Goal: Contribute content

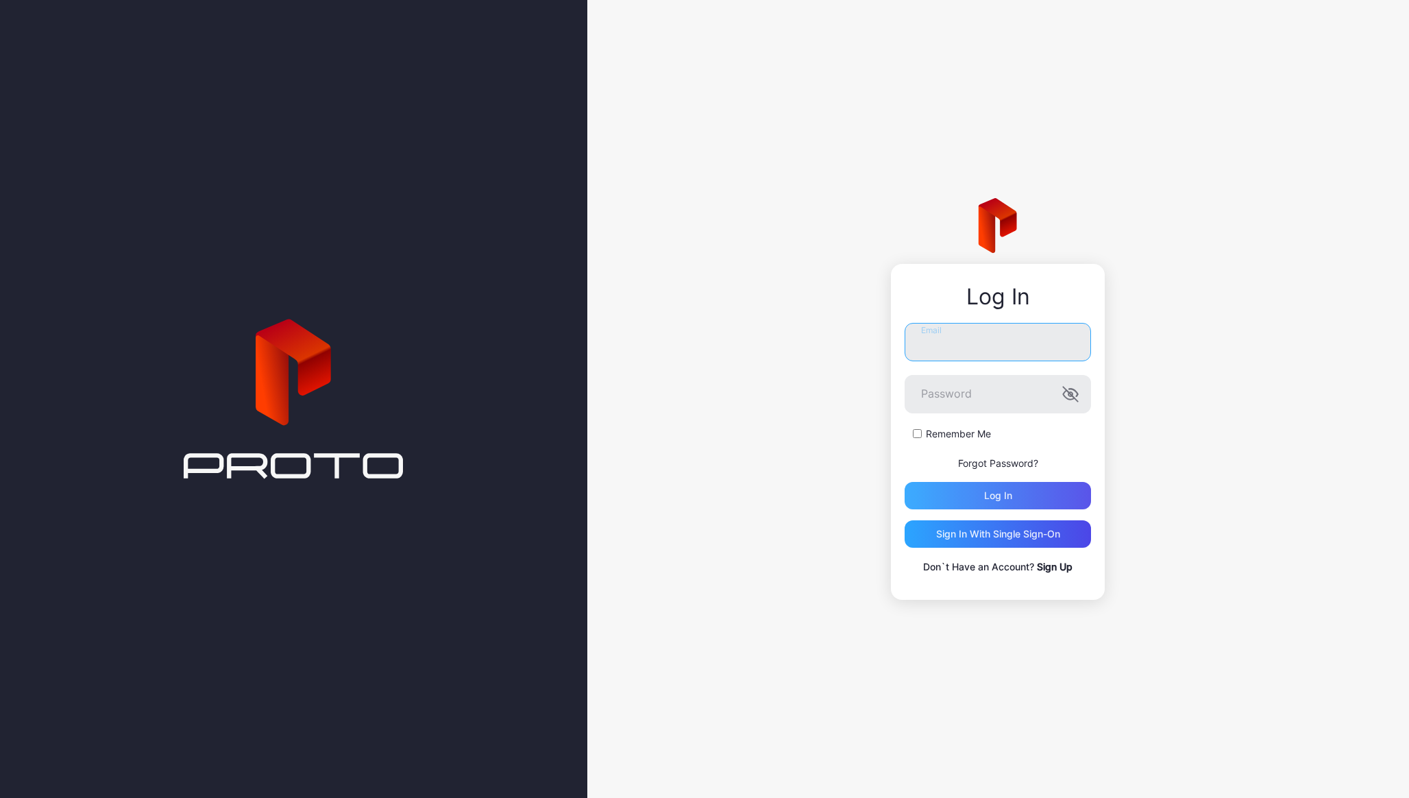
type input "**********"
click at [970, 506] on div "Log in" at bounding box center [998, 495] width 186 height 27
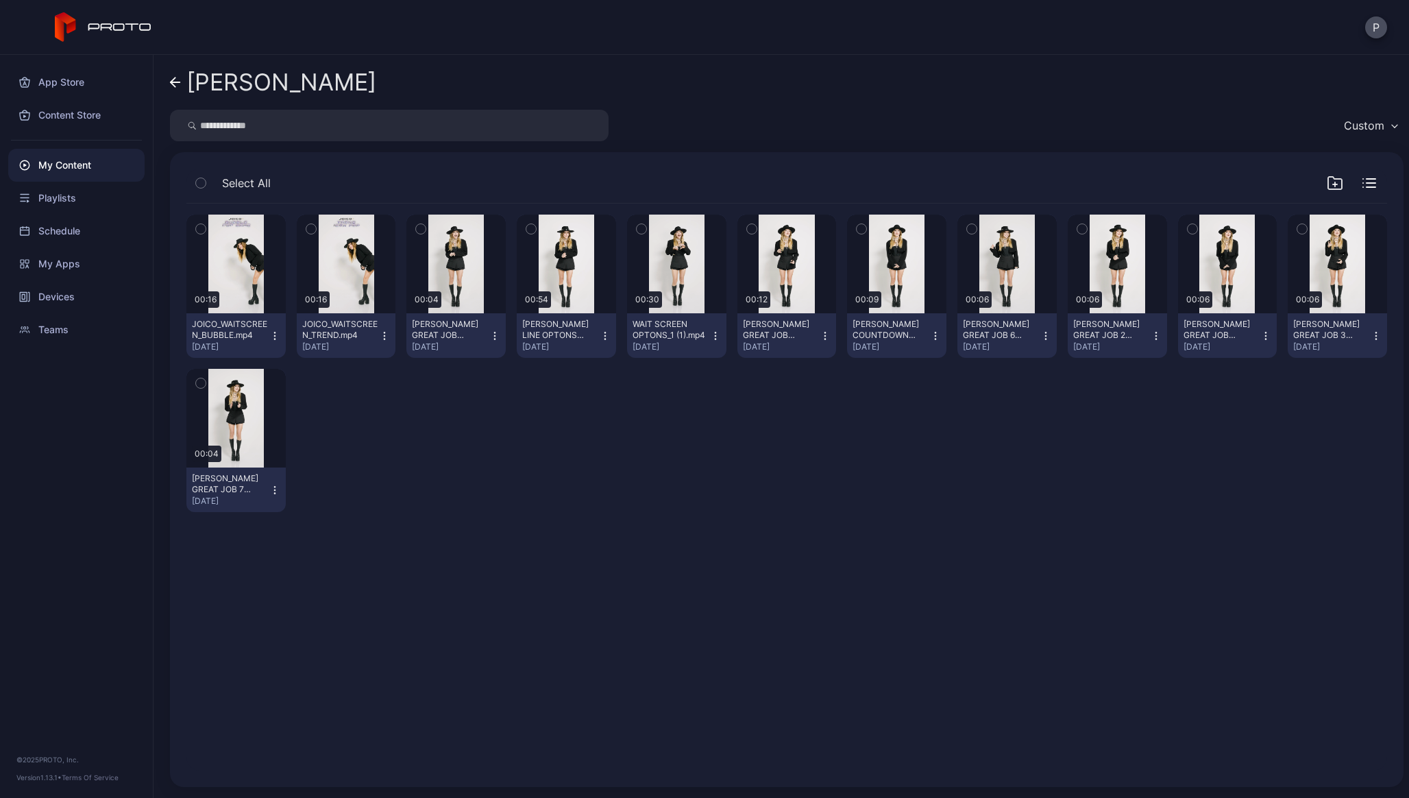
click at [1382, 36] on div "P" at bounding box center [1376, 27] width 22 height 22
click at [1378, 30] on button "P" at bounding box center [1376, 27] width 22 height 22
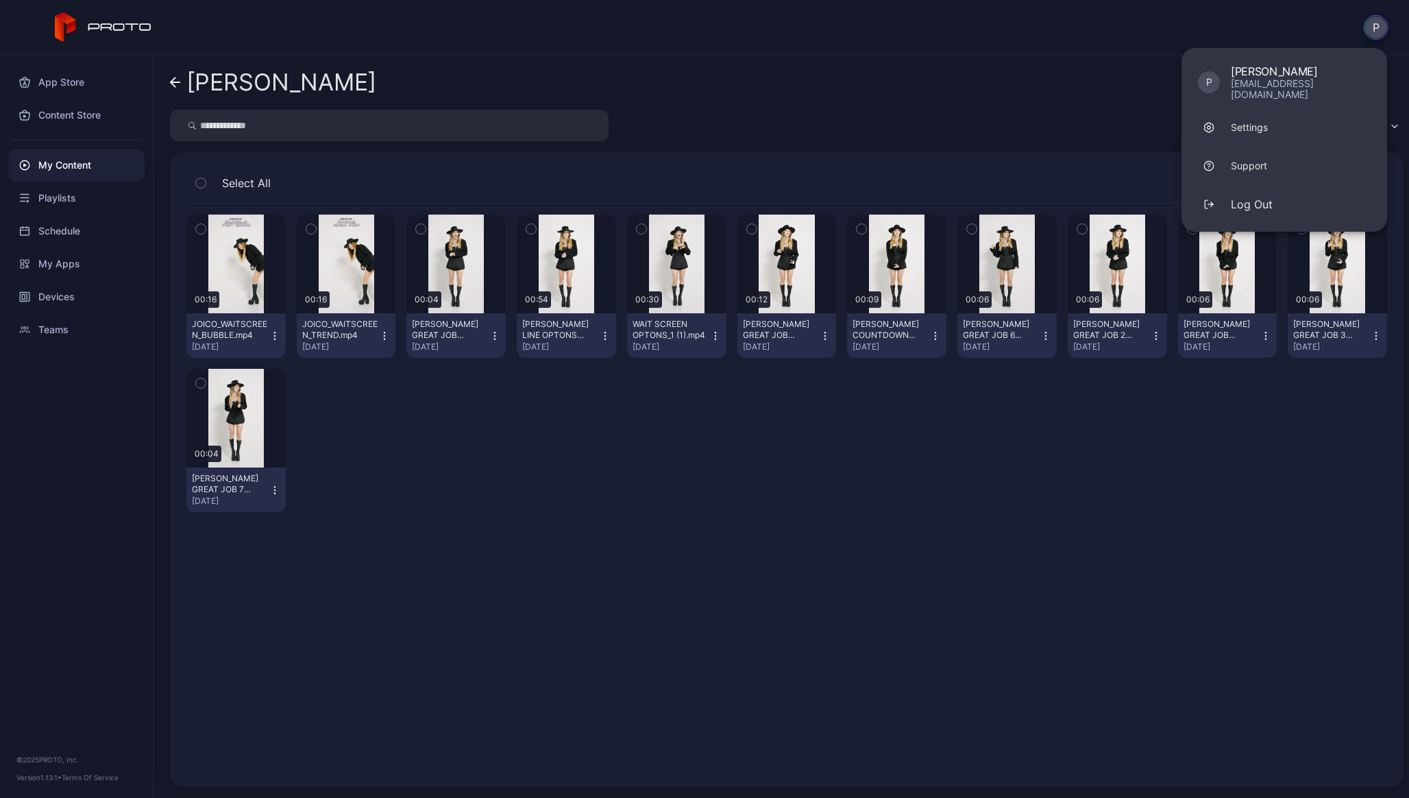
click at [1097, 45] on div "P P [PERSON_NAME] [EMAIL_ADDRESS][DOMAIN_NAME] Settings Support Log Out" at bounding box center [704, 27] width 1409 height 55
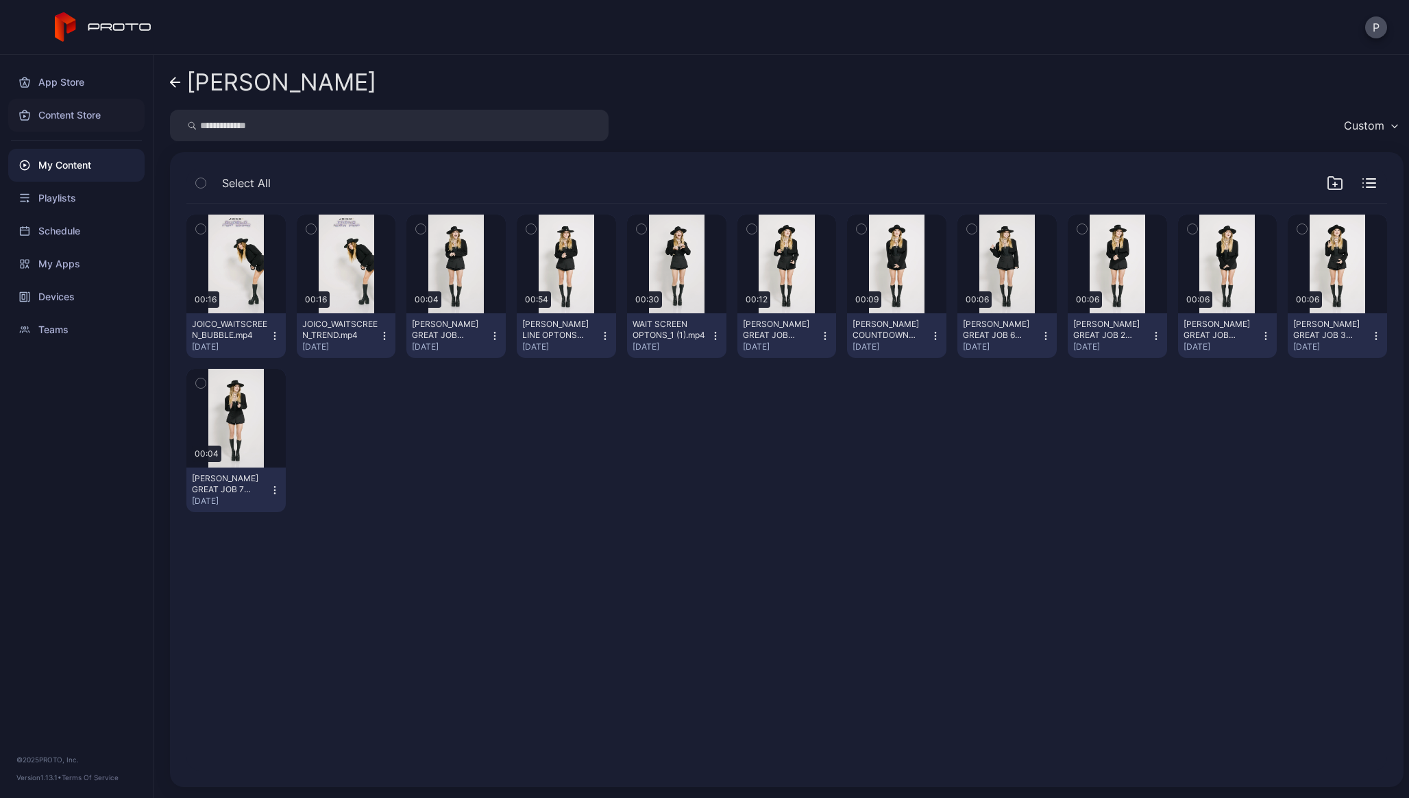
click at [72, 119] on div "Content Store" at bounding box center [76, 115] width 136 height 33
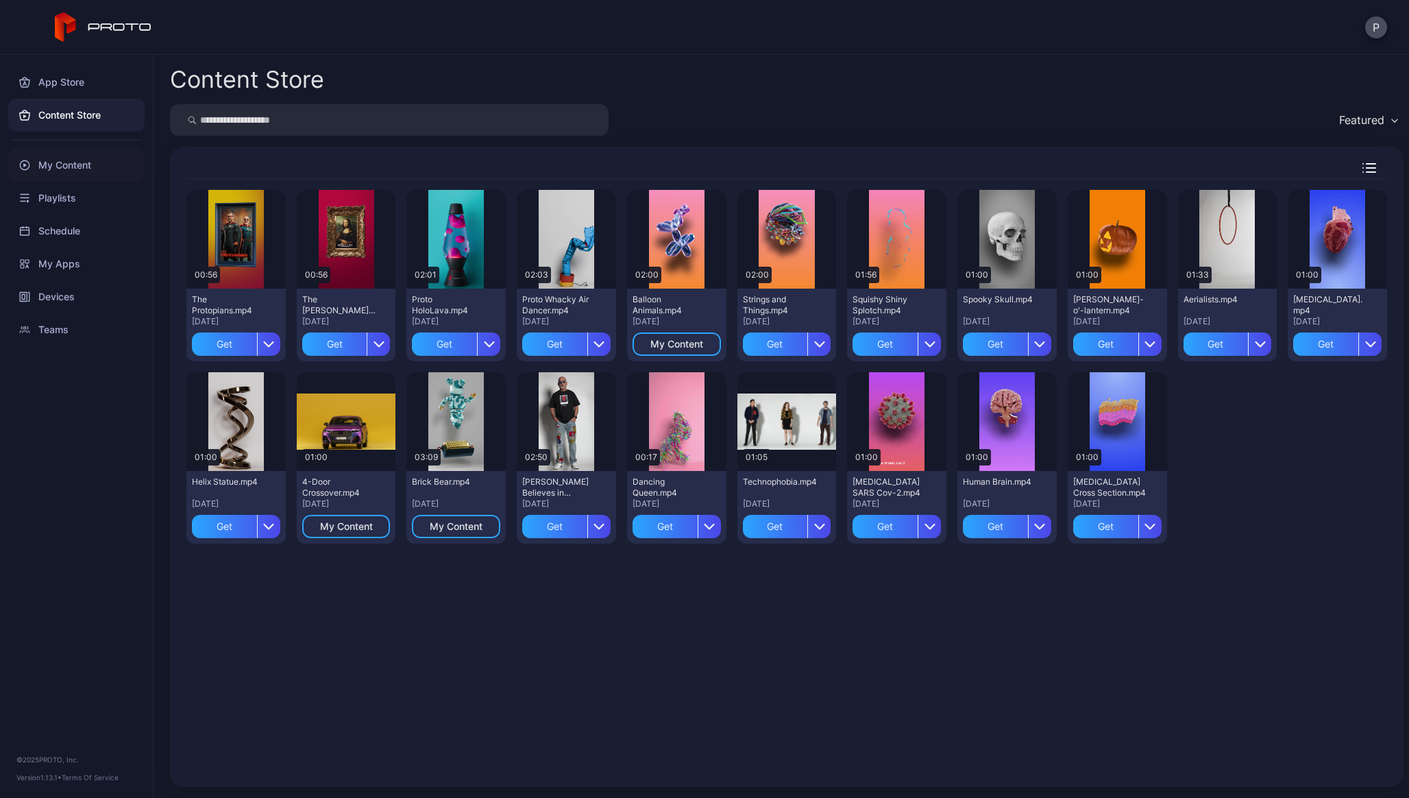
click at [60, 160] on div "My Content" at bounding box center [76, 165] width 136 height 33
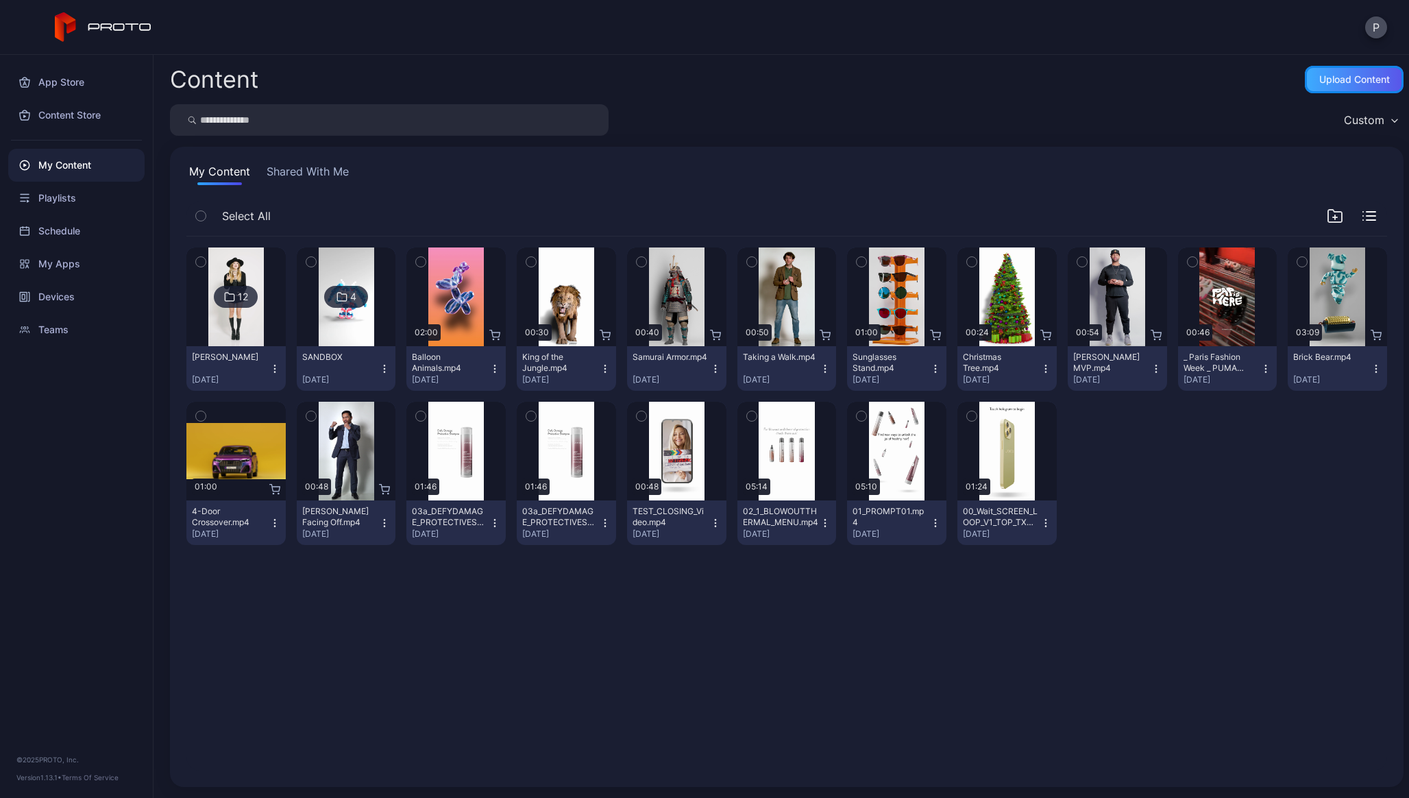
click at [1330, 89] on div "Upload Content" at bounding box center [1354, 79] width 99 height 27
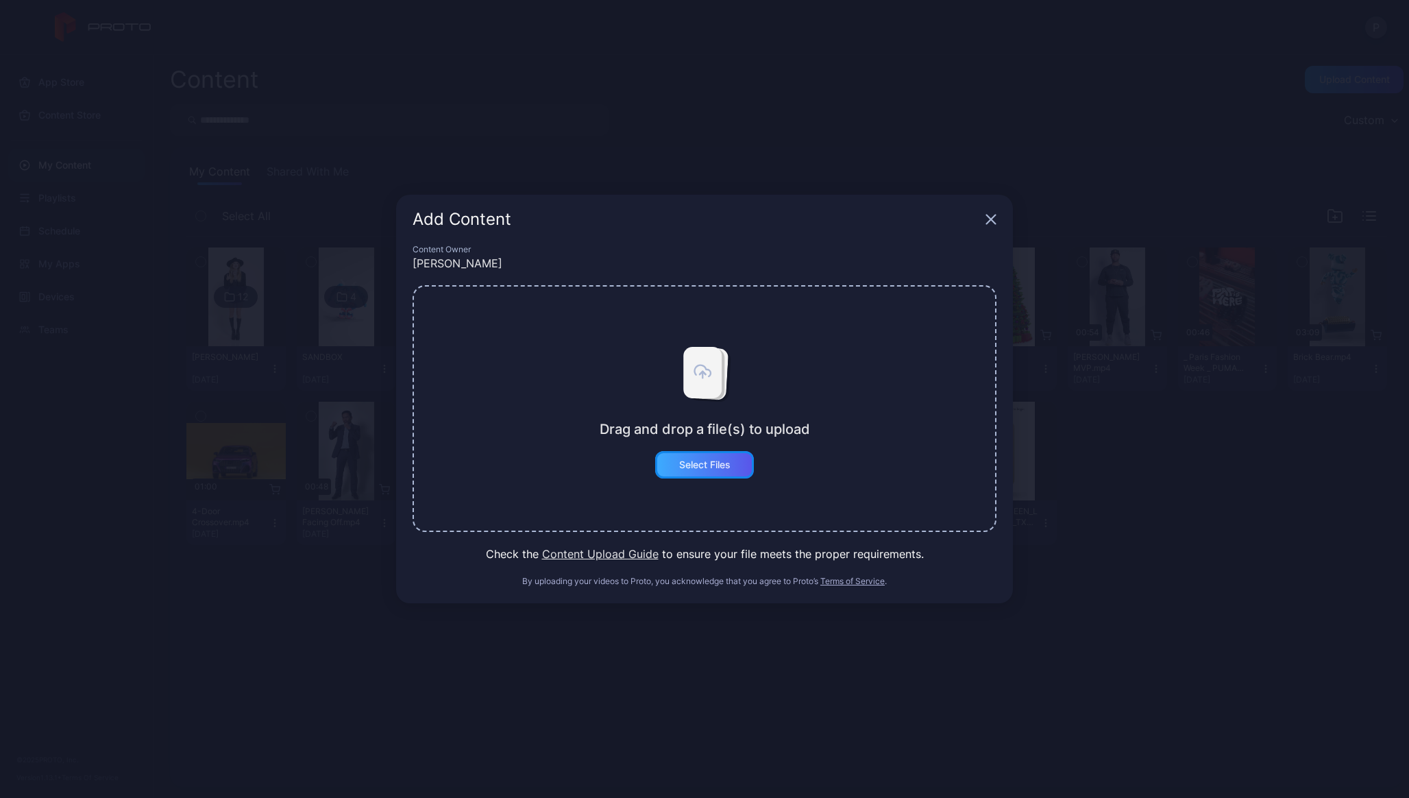
click at [677, 458] on div "Select Files" at bounding box center [704, 464] width 99 height 27
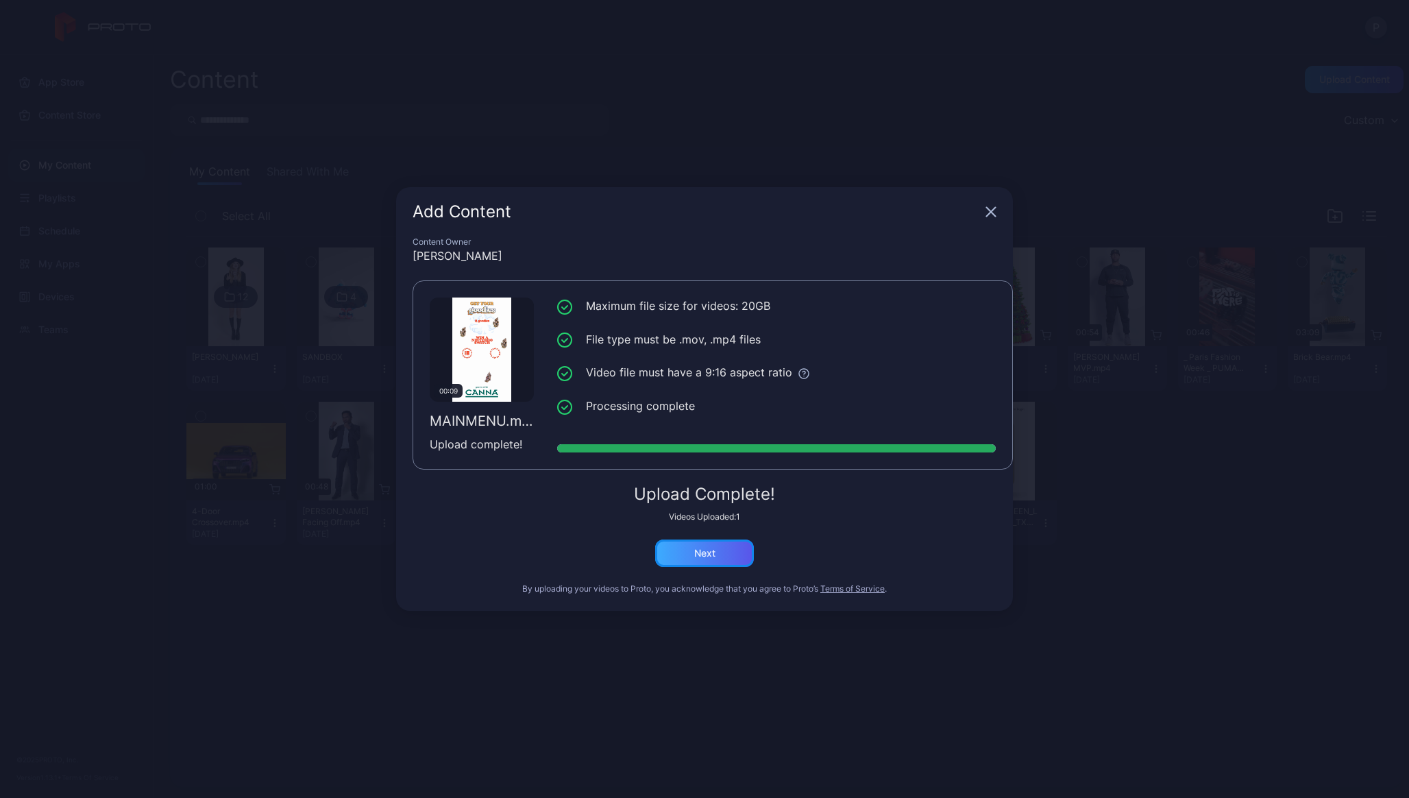
click at [703, 552] on div "Next" at bounding box center [704, 553] width 21 height 11
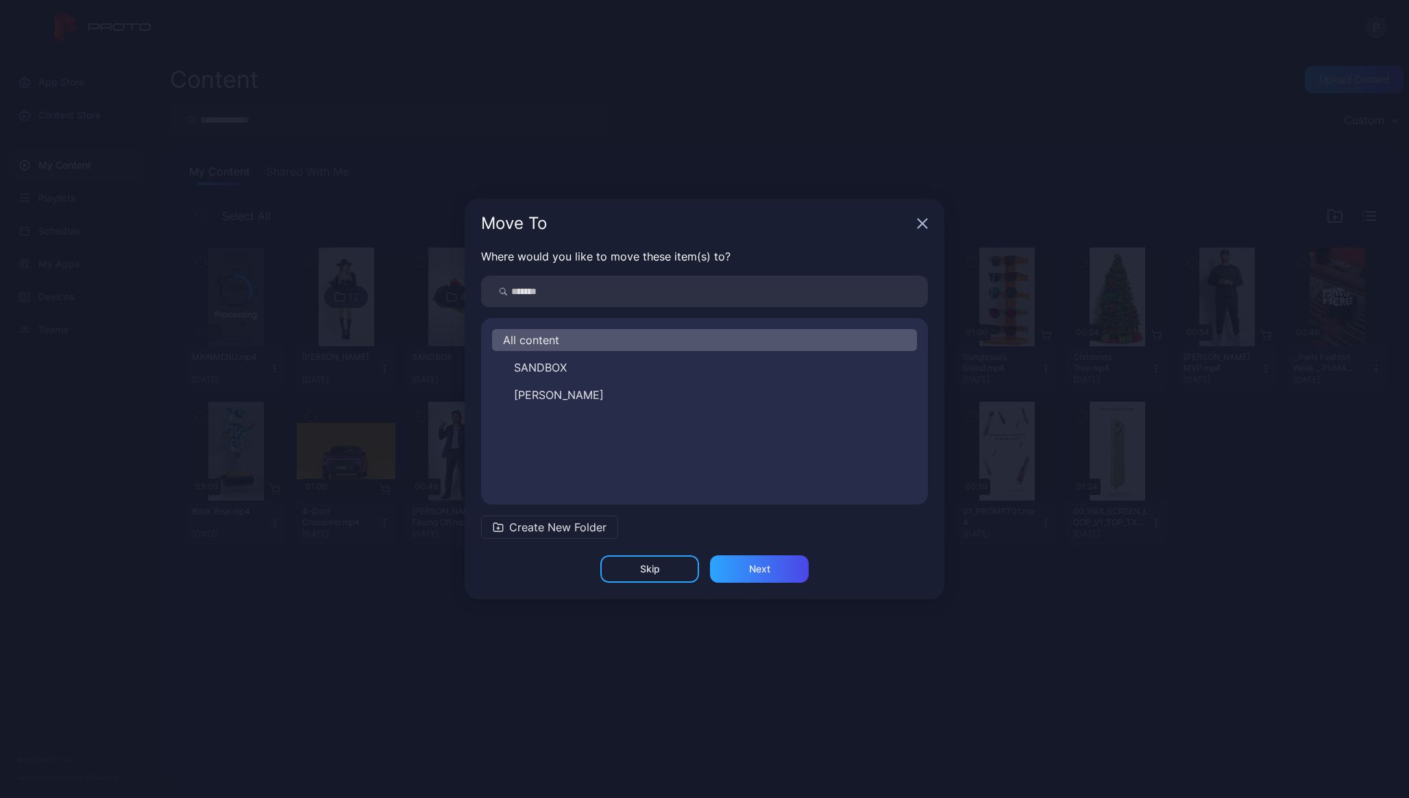
click at [551, 526] on span "Create New Folder" at bounding box center [557, 527] width 97 height 16
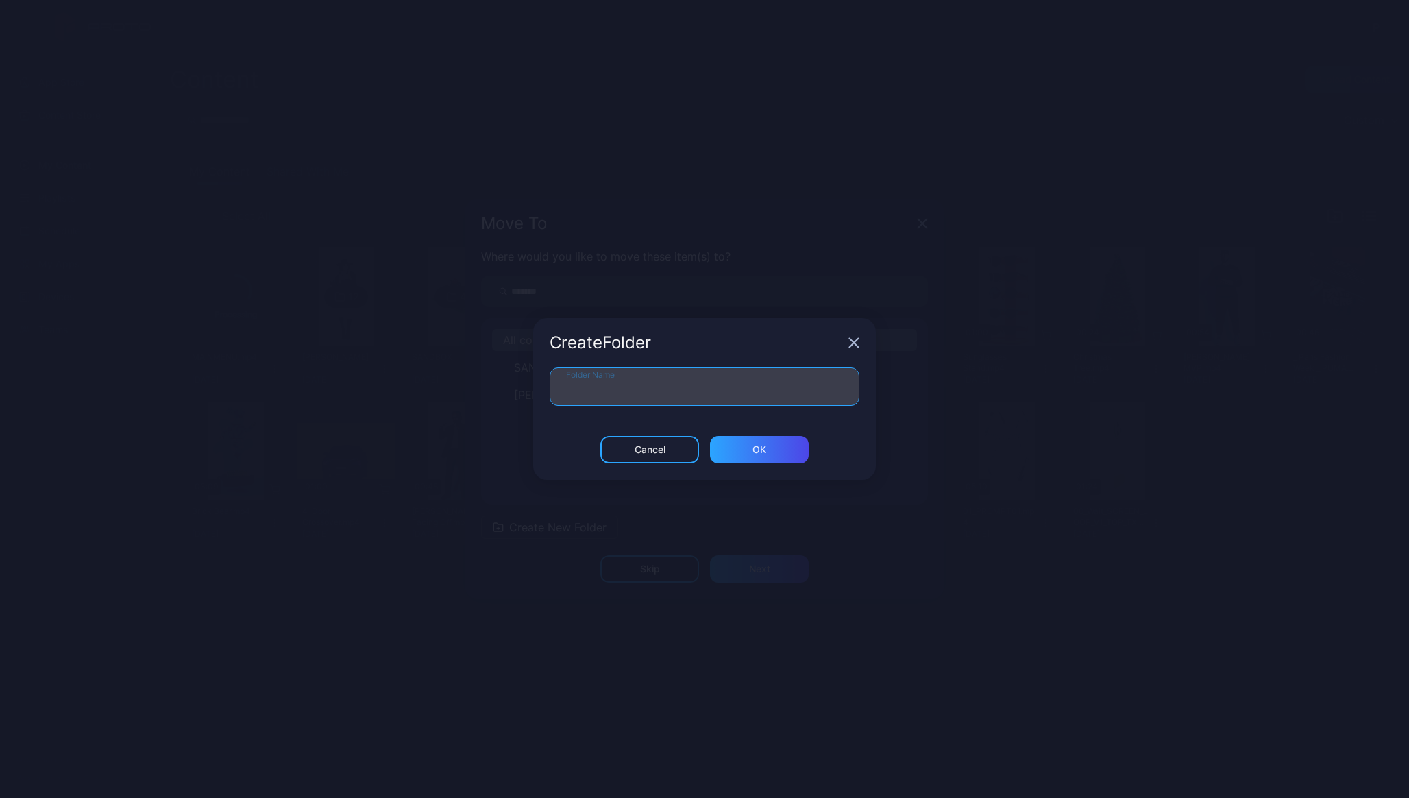
click at [620, 382] on input "Folder Name" at bounding box center [705, 386] width 310 height 38
type input "*****"
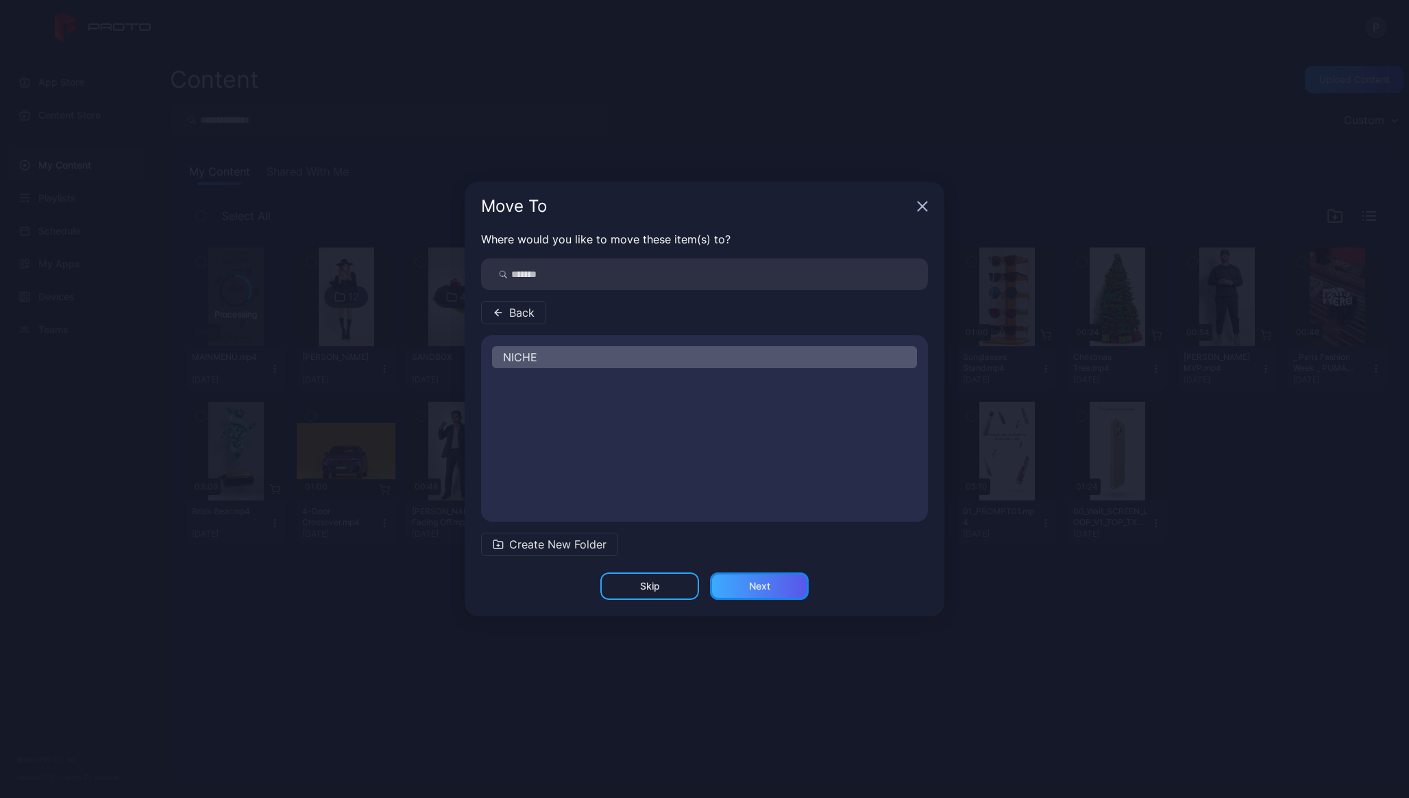
click at [769, 585] on div "Next" at bounding box center [759, 585] width 21 height 11
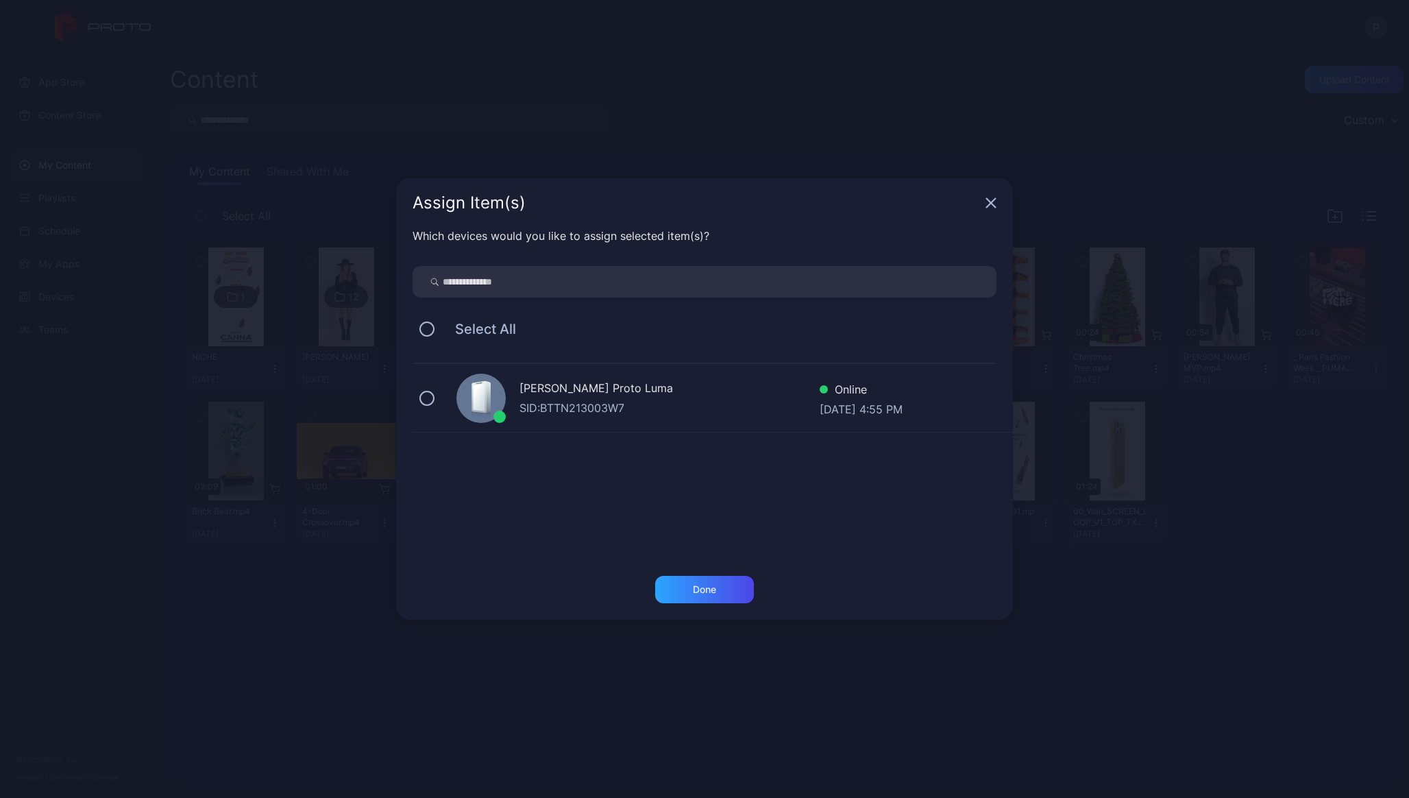
click at [567, 392] on div "[PERSON_NAME] Proto Luma" at bounding box center [669, 390] width 300 height 20
click at [688, 583] on div "Done" at bounding box center [704, 589] width 99 height 27
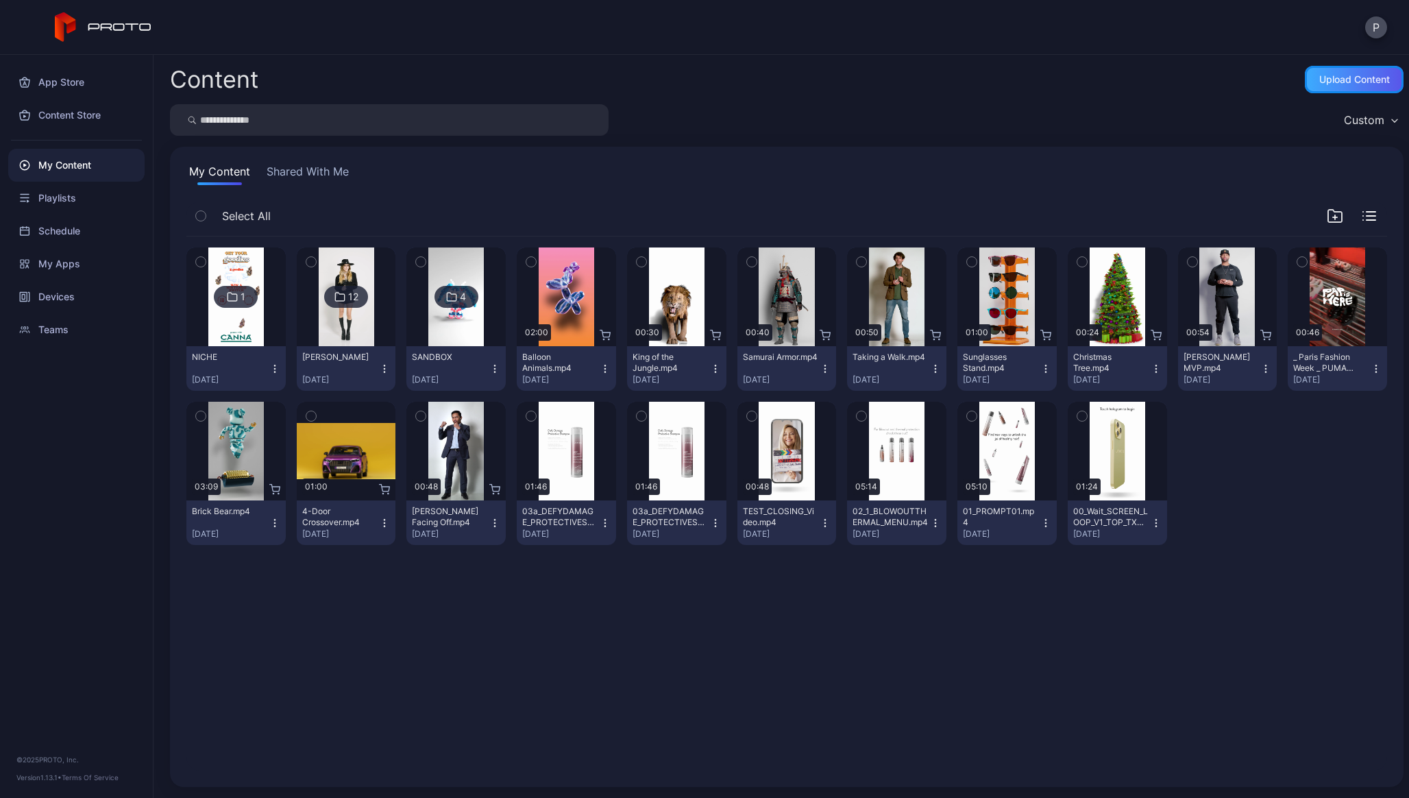
click at [1326, 79] on div "Upload Content" at bounding box center [1354, 79] width 71 height 11
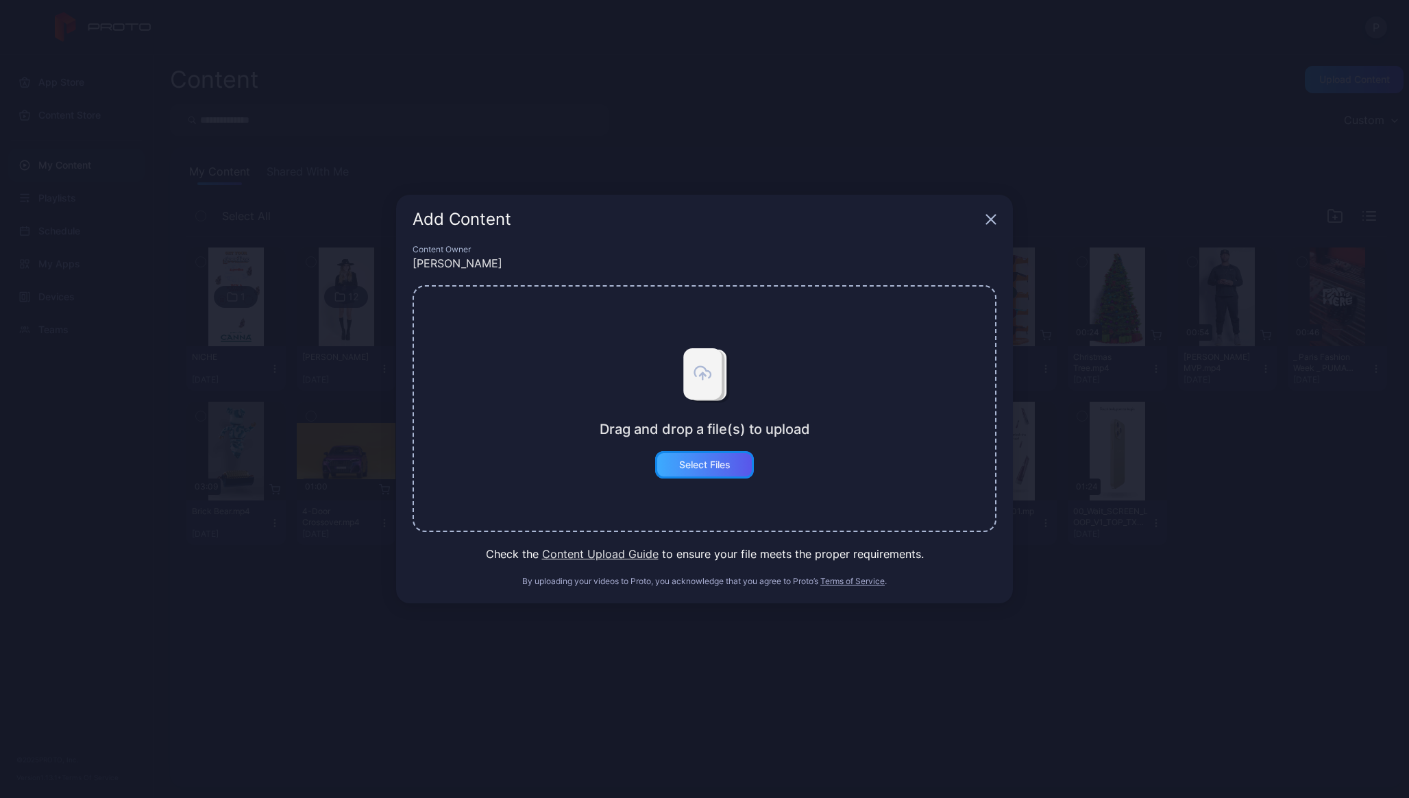
click at [685, 466] on div "Select Files" at bounding box center [704, 464] width 51 height 11
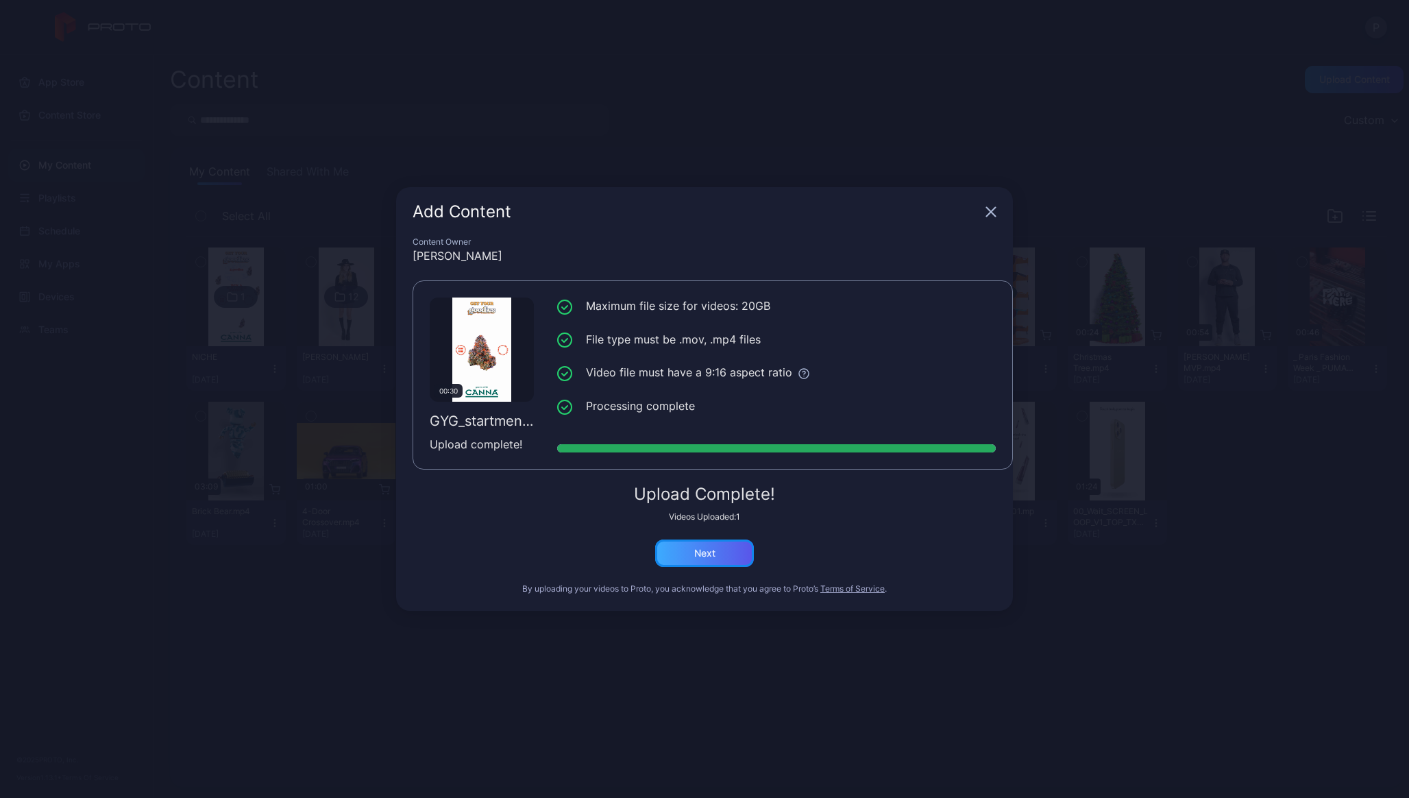
click at [709, 546] on div "Next" at bounding box center [704, 552] width 99 height 27
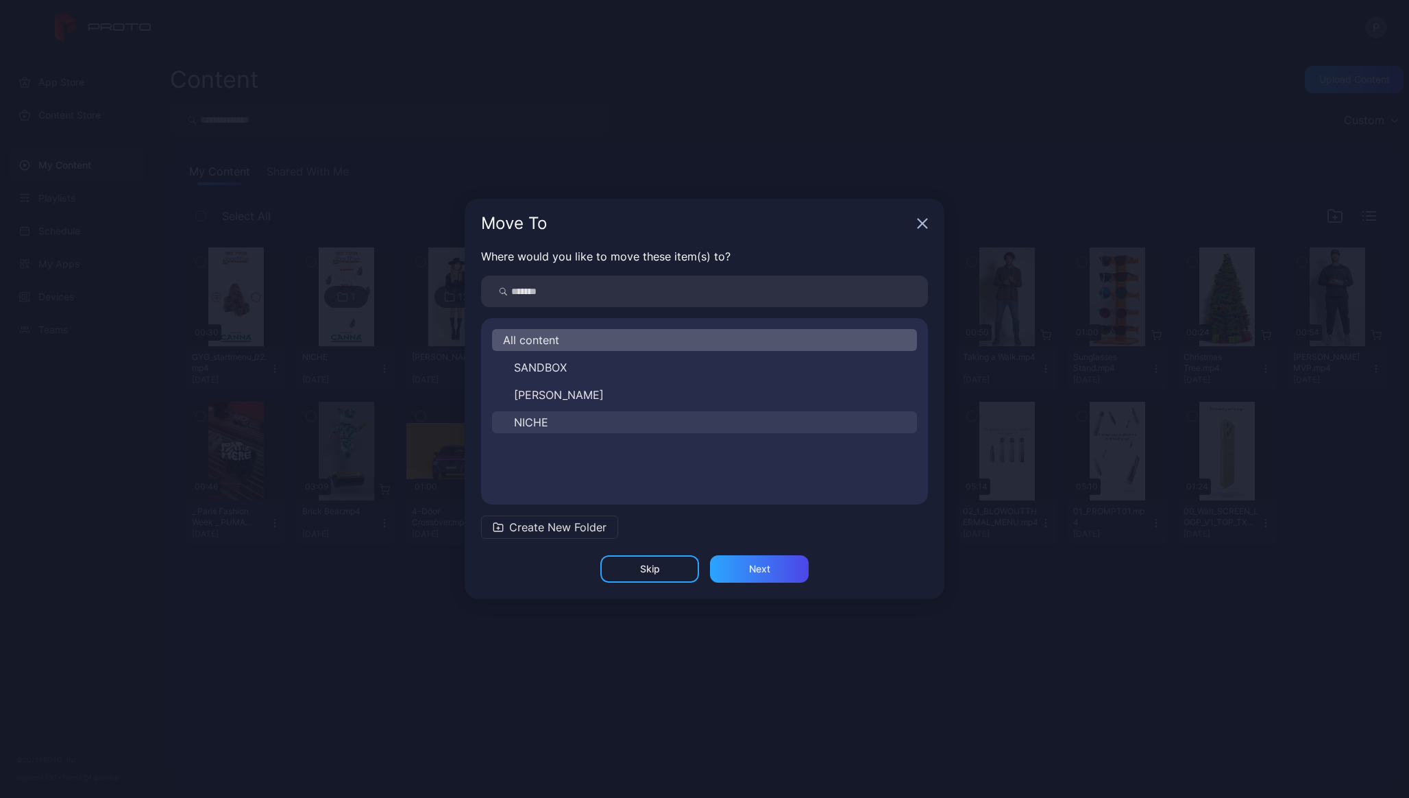
click at [531, 414] on span "NICHE" at bounding box center [531, 422] width 34 height 16
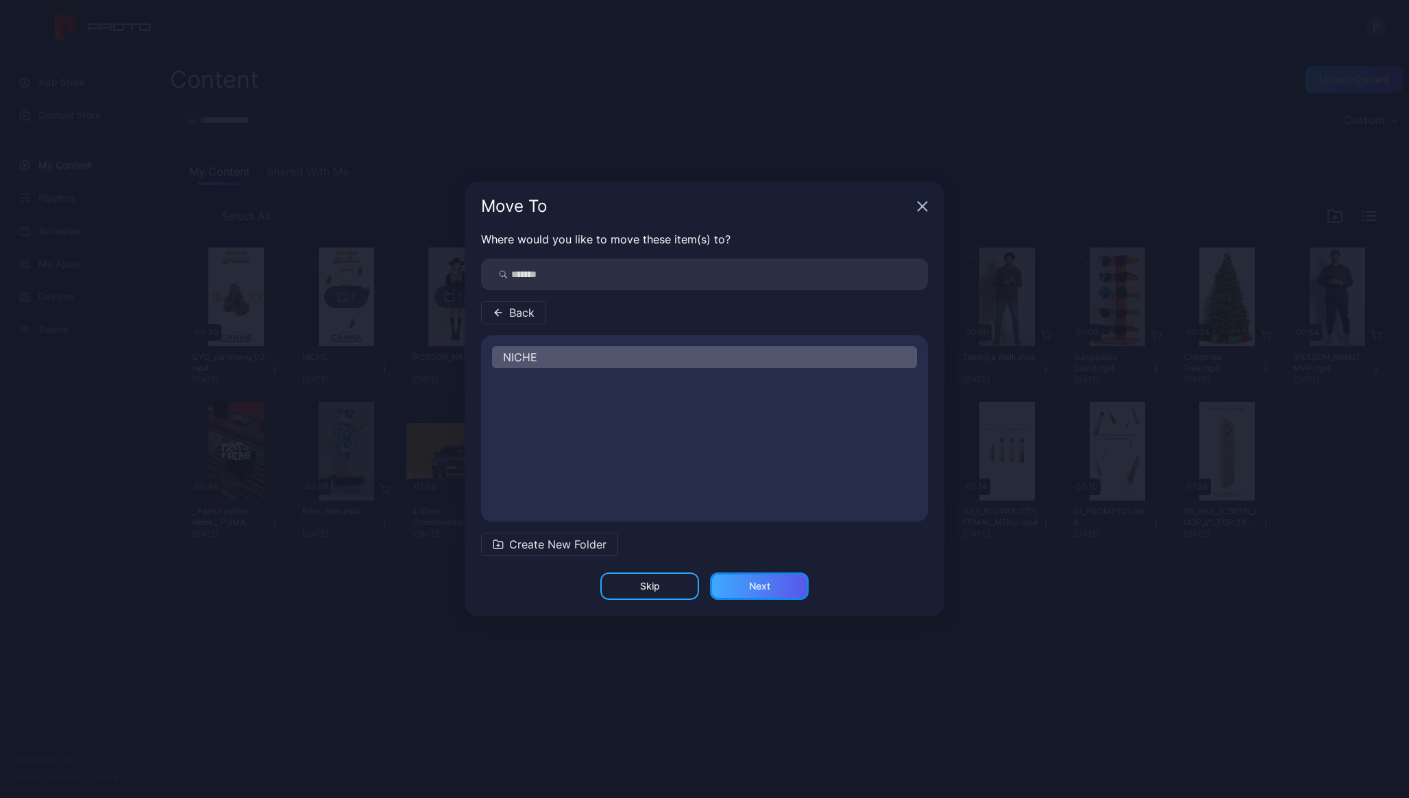
click at [743, 583] on div "Next" at bounding box center [759, 585] width 99 height 27
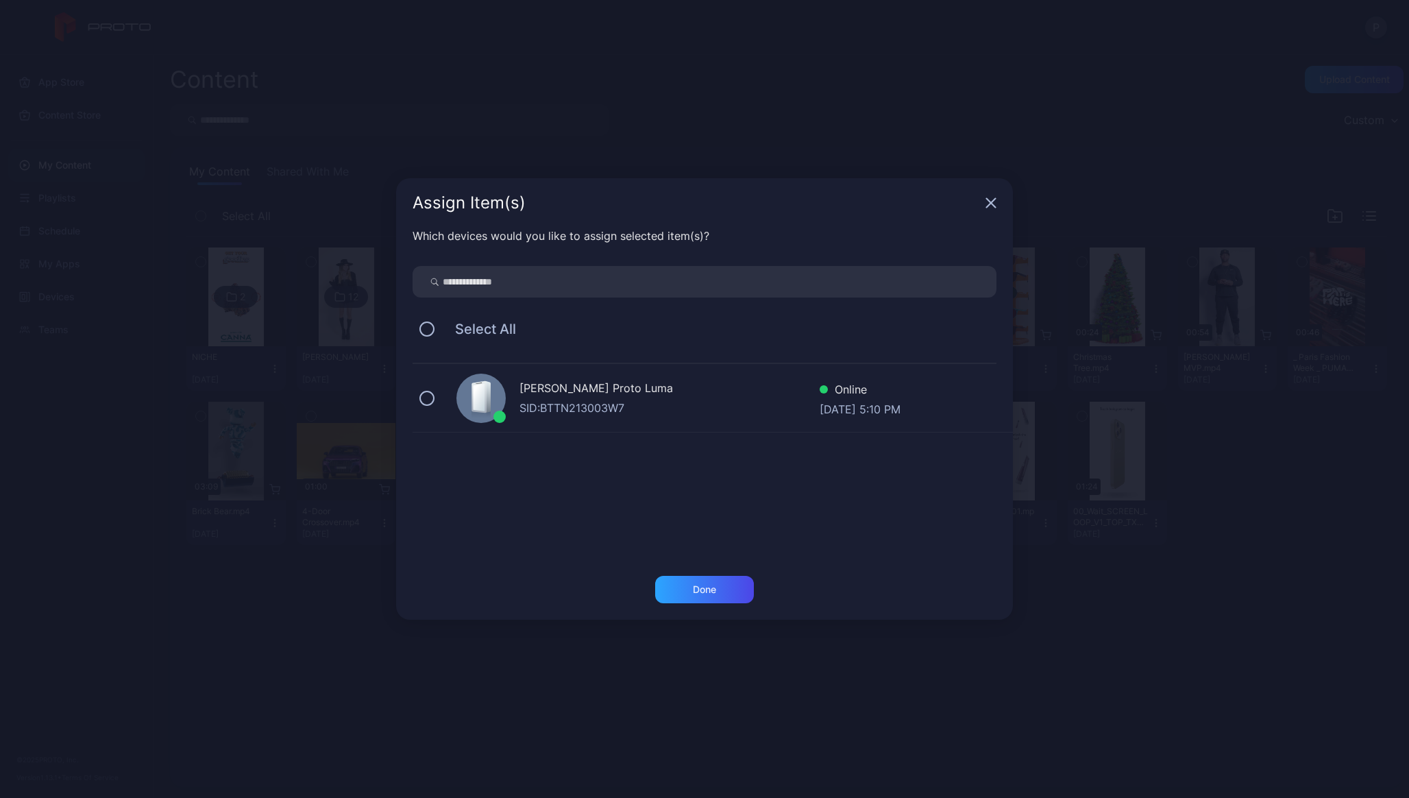
click at [567, 395] on div "[PERSON_NAME] Proto Luma" at bounding box center [669, 390] width 300 height 20
click at [667, 604] on div "Done" at bounding box center [704, 598] width 617 height 44
click at [698, 590] on div "Done" at bounding box center [704, 589] width 23 height 11
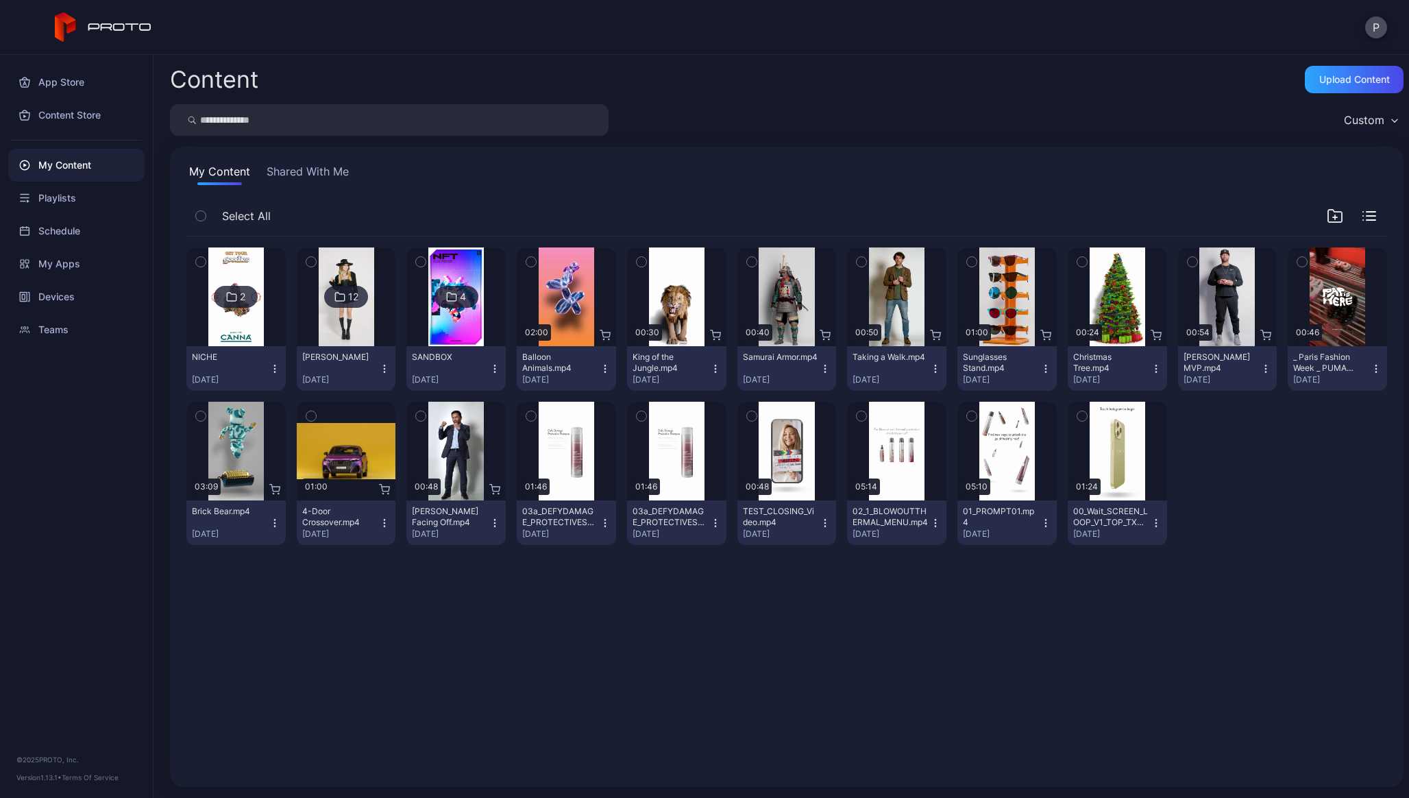
click at [244, 307] on div "2" at bounding box center [236, 297] width 44 height 22
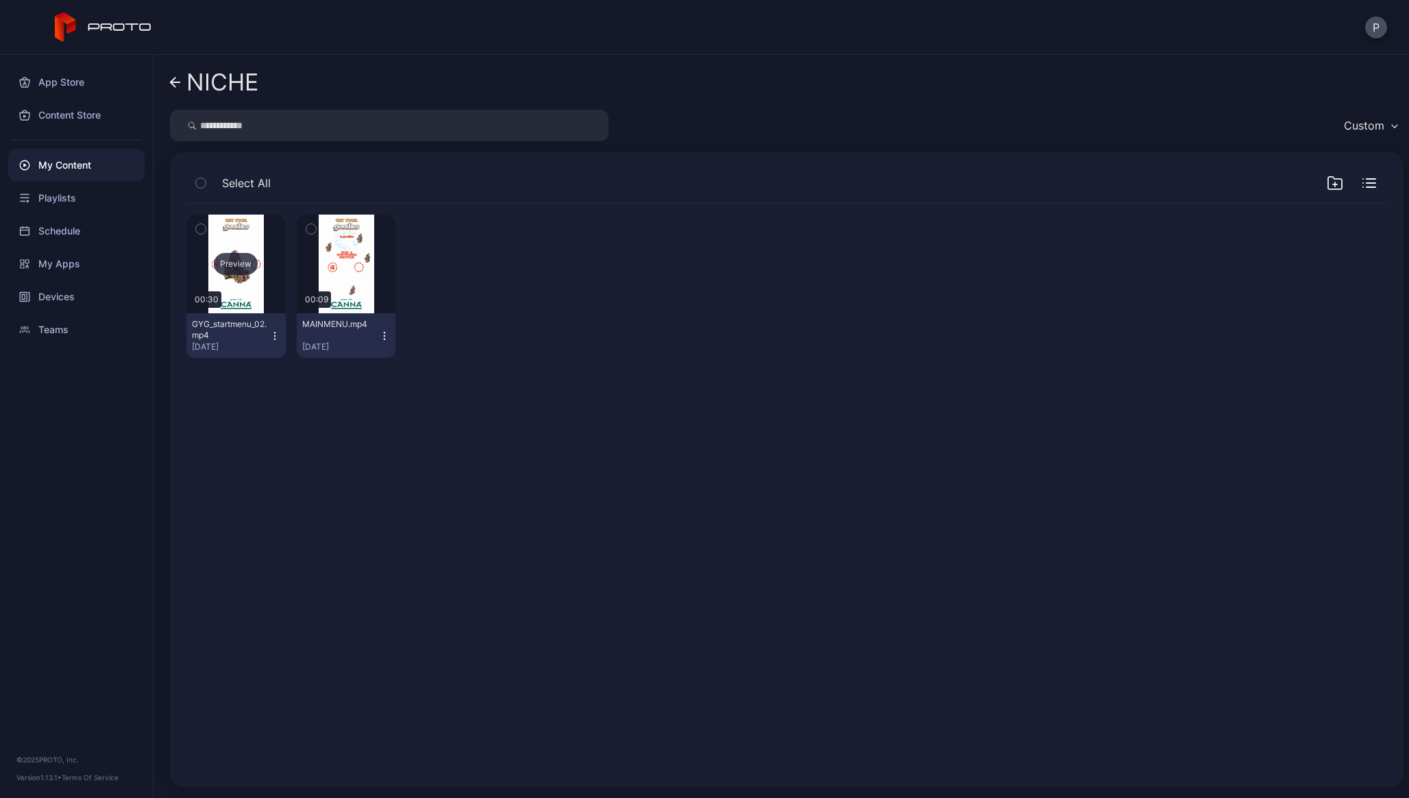
click at [253, 270] on div "Preview" at bounding box center [236, 264] width 44 height 22
